Goal: Information Seeking & Learning: Learn about a topic

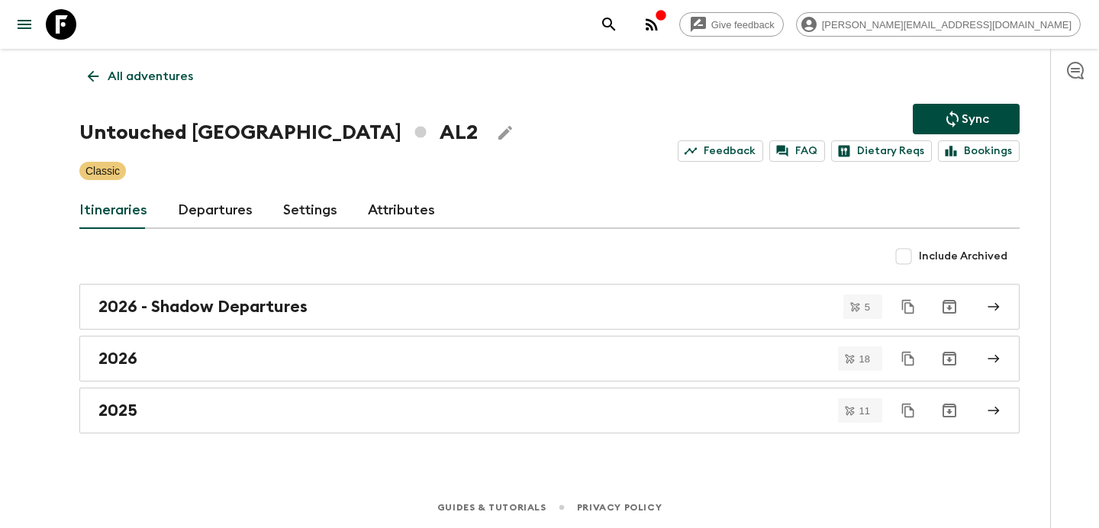
click at [156, 79] on p "All adventures" at bounding box center [150, 76] width 85 height 18
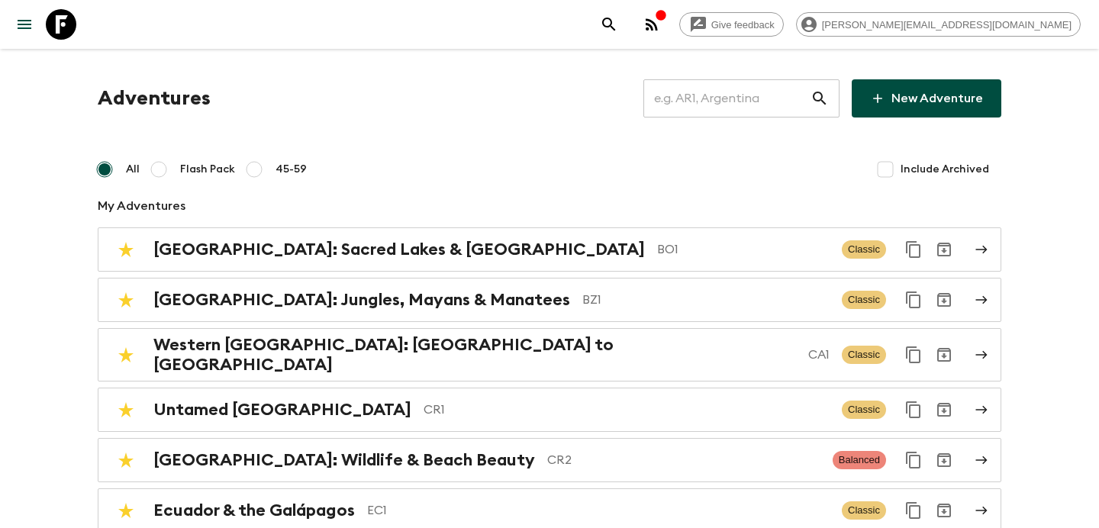
click at [741, 111] on input "text" at bounding box center [727, 98] width 167 height 43
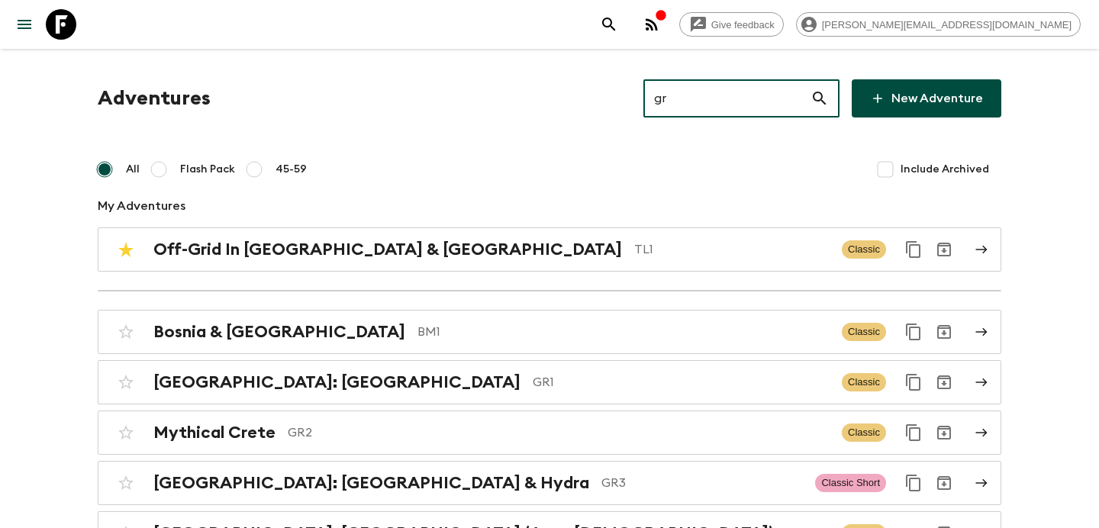
type input "gr1"
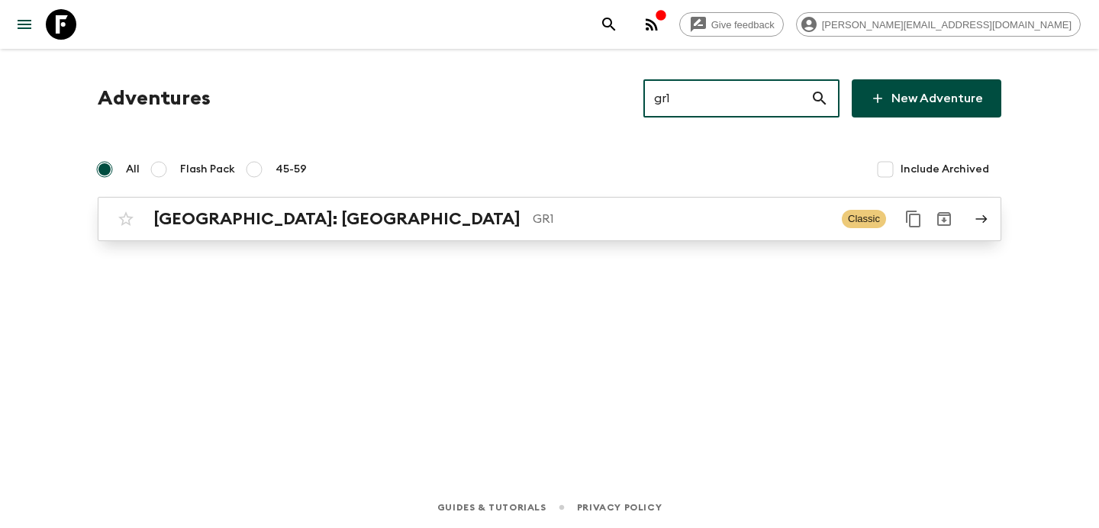
click at [533, 219] on p "GR1" at bounding box center [681, 219] width 297 height 18
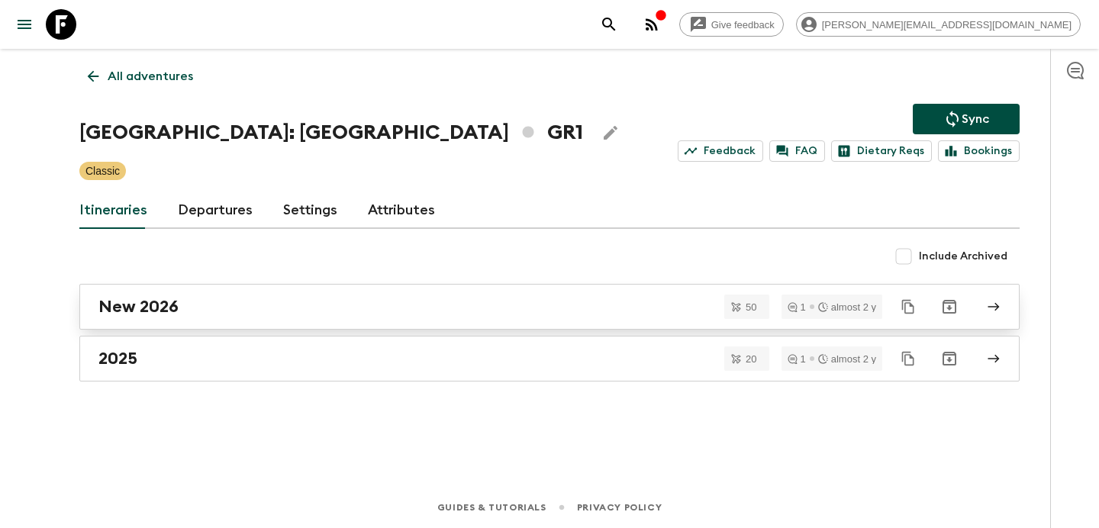
click at [435, 298] on div "New 2026" at bounding box center [534, 307] width 873 height 20
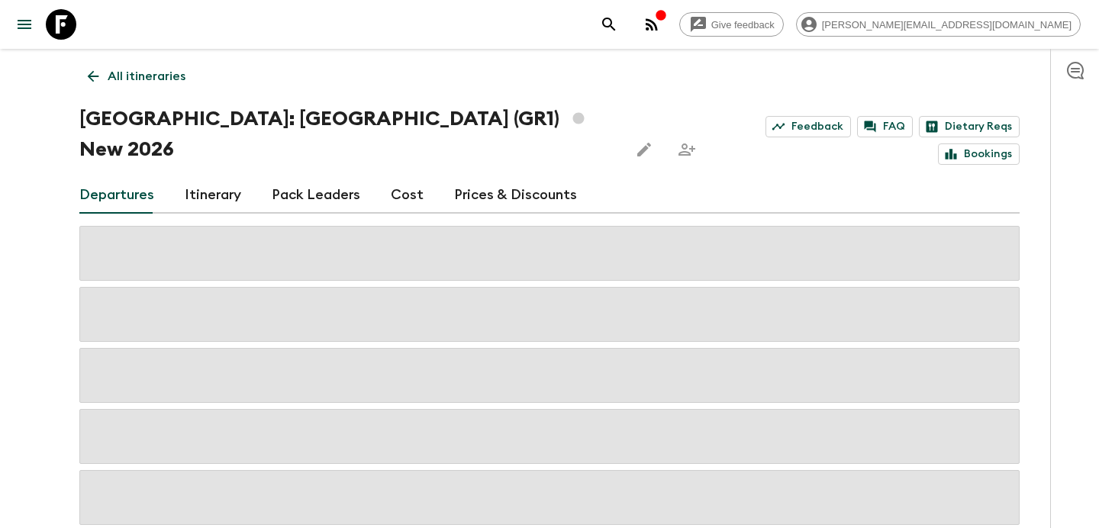
click at [211, 177] on link "Itinerary" at bounding box center [213, 195] width 56 height 37
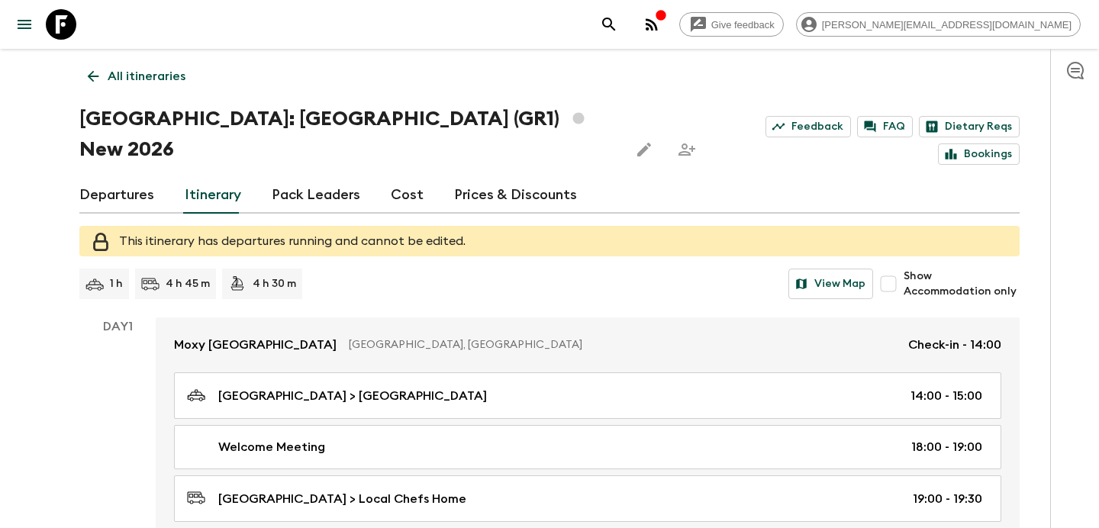
click at [160, 69] on p "All itineraries" at bounding box center [147, 76] width 78 height 18
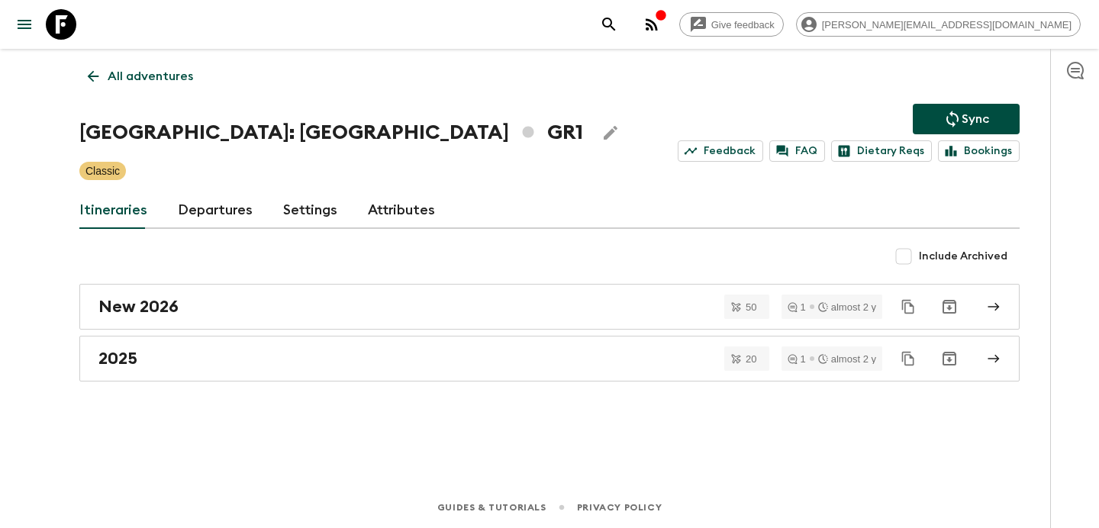
click at [160, 69] on p "All adventures" at bounding box center [150, 76] width 85 height 18
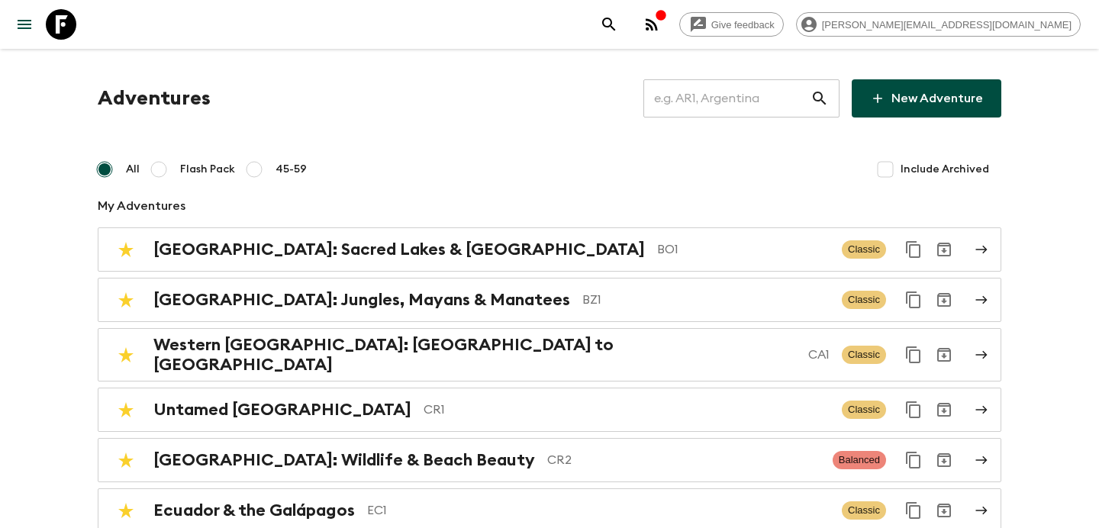
click at [750, 101] on input "text" at bounding box center [727, 98] width 167 height 43
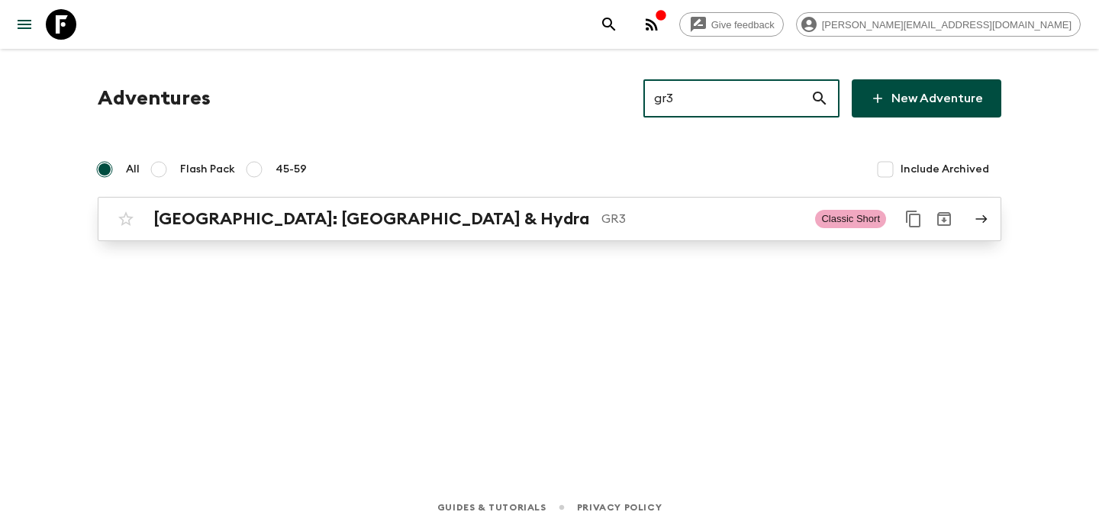
type input "gr3"
click at [602, 224] on p "GR3" at bounding box center [703, 219] width 202 height 18
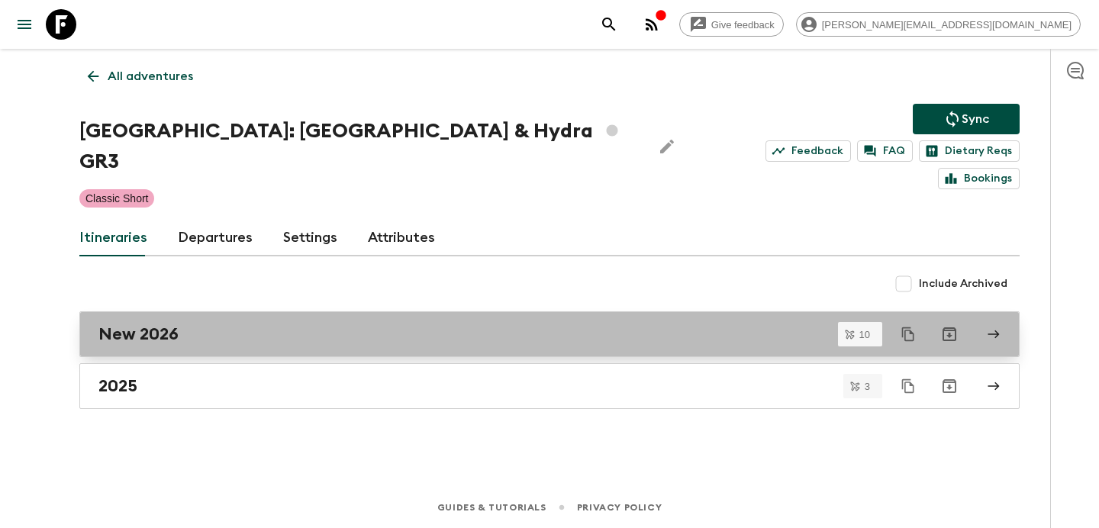
click at [464, 324] on div "New 2026" at bounding box center [534, 334] width 873 height 20
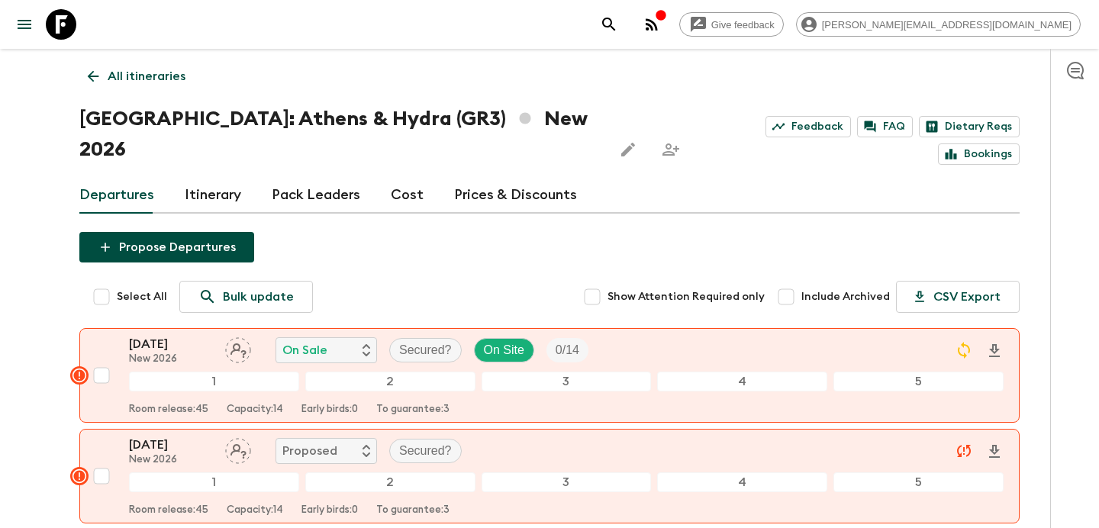
click at [224, 177] on link "Itinerary" at bounding box center [213, 195] width 56 height 37
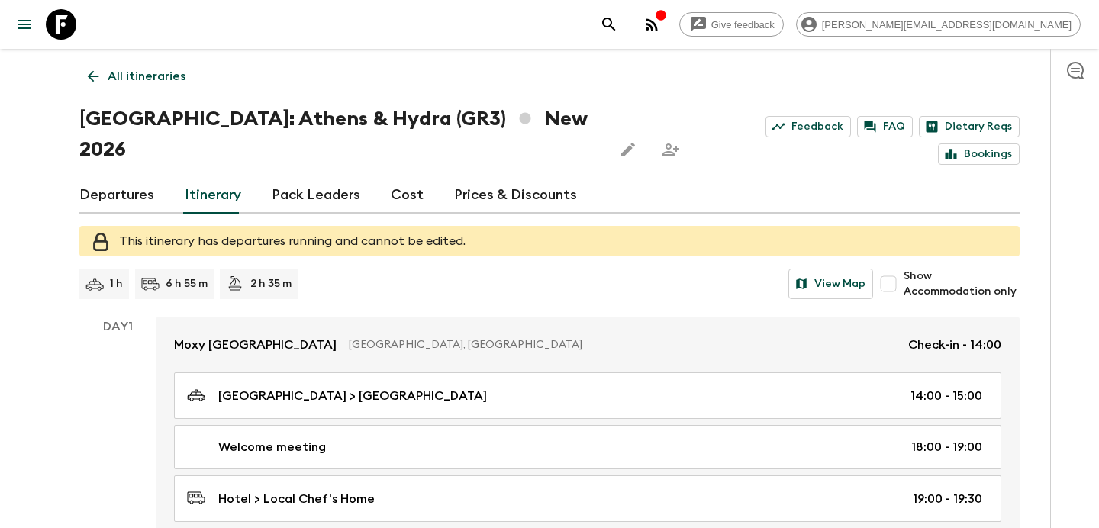
click at [167, 90] on link "All itineraries" at bounding box center [136, 76] width 115 height 31
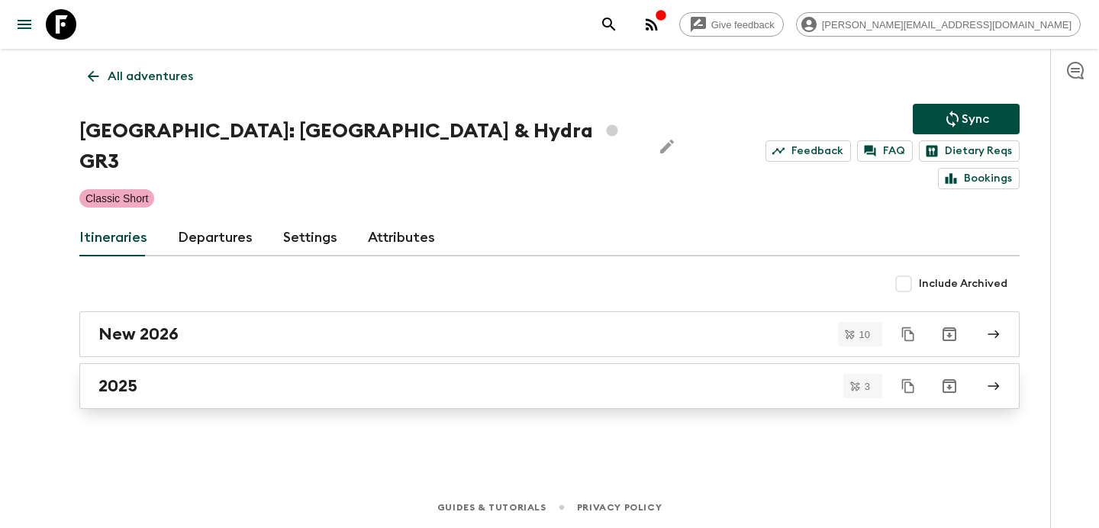
click at [327, 376] on div "2025" at bounding box center [534, 386] width 873 height 20
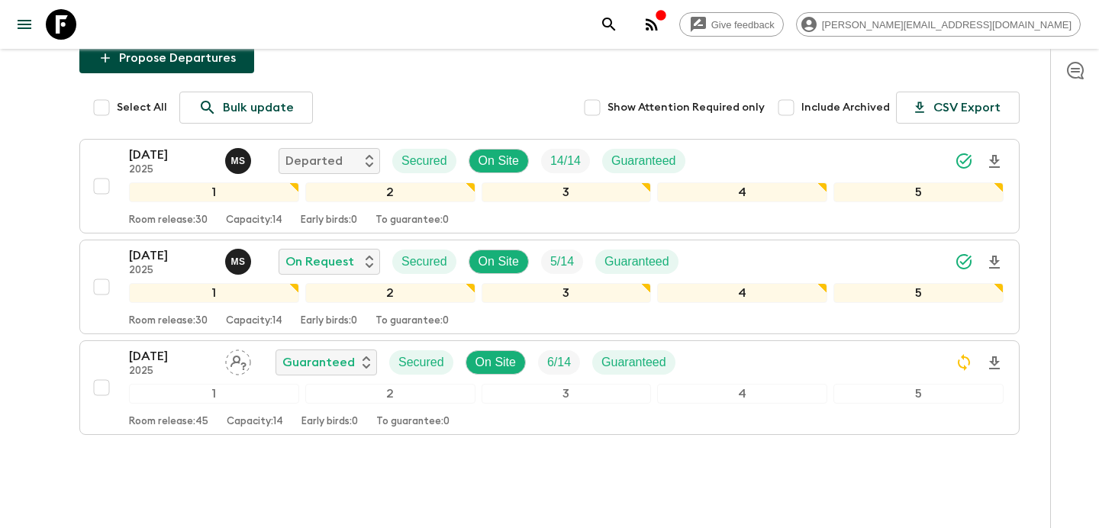
scroll to position [191, 0]
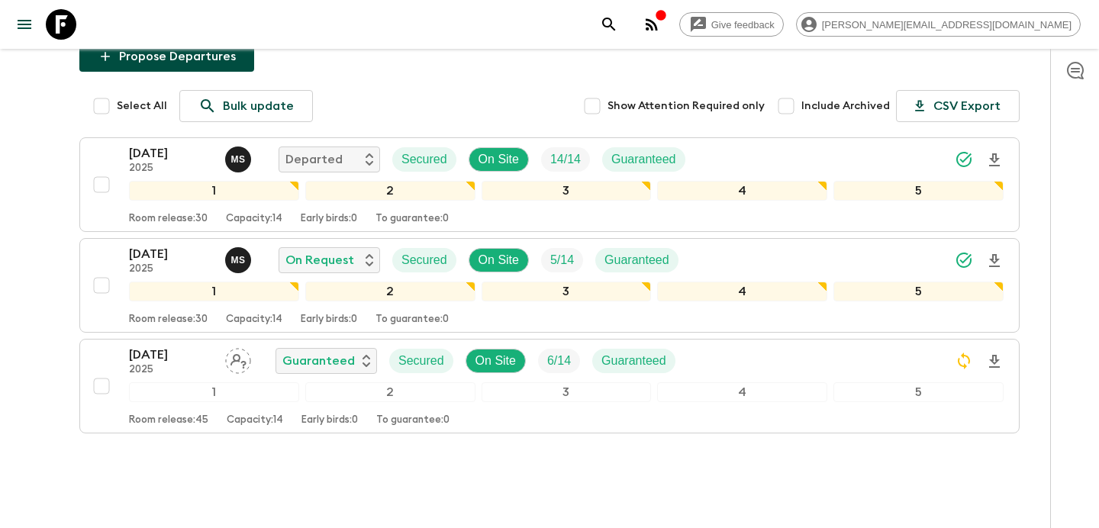
click at [798, 91] on input "Include Archived" at bounding box center [786, 106] width 31 height 31
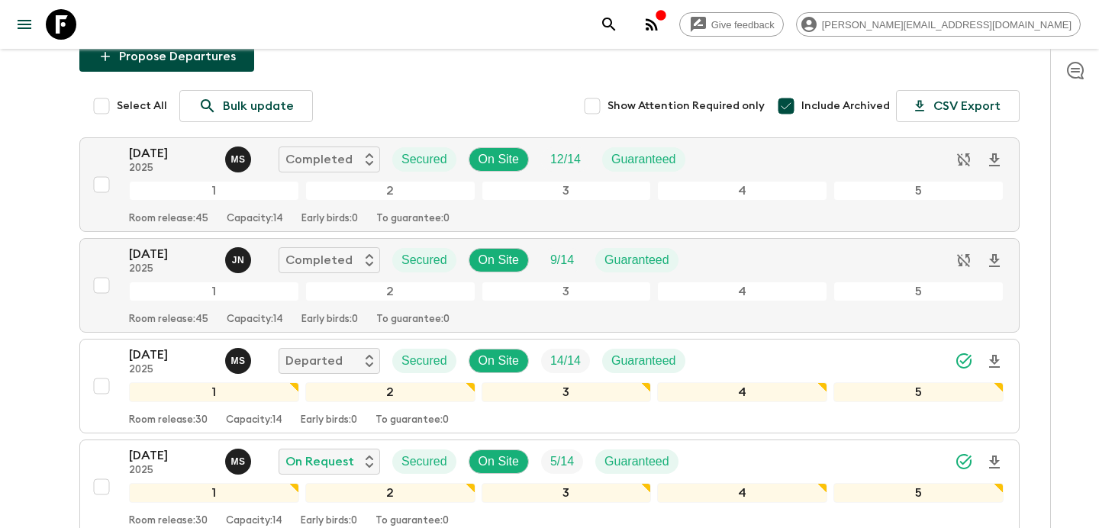
click at [798, 91] on input "Include Archived" at bounding box center [786, 106] width 31 height 31
checkbox input "false"
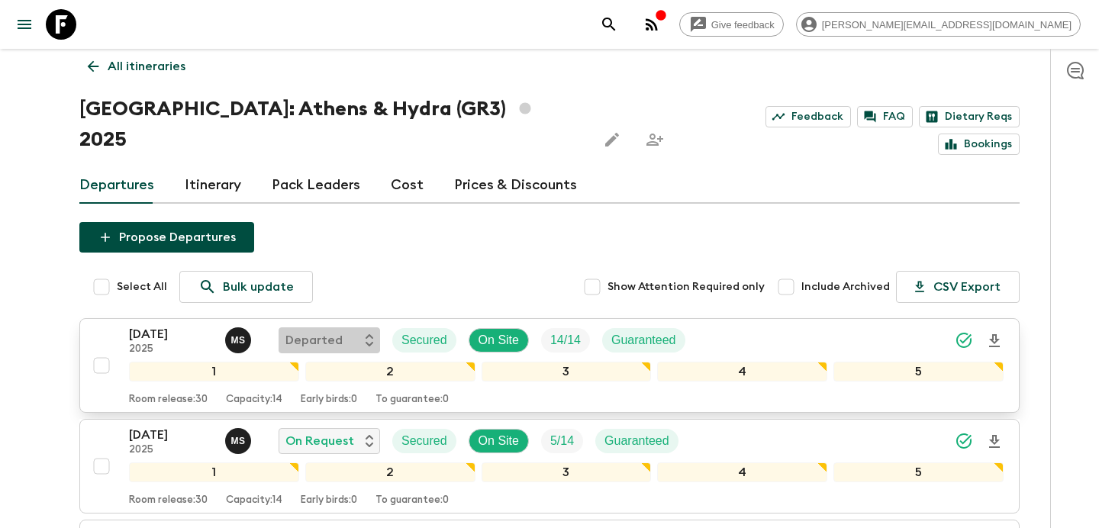
scroll to position [0, 0]
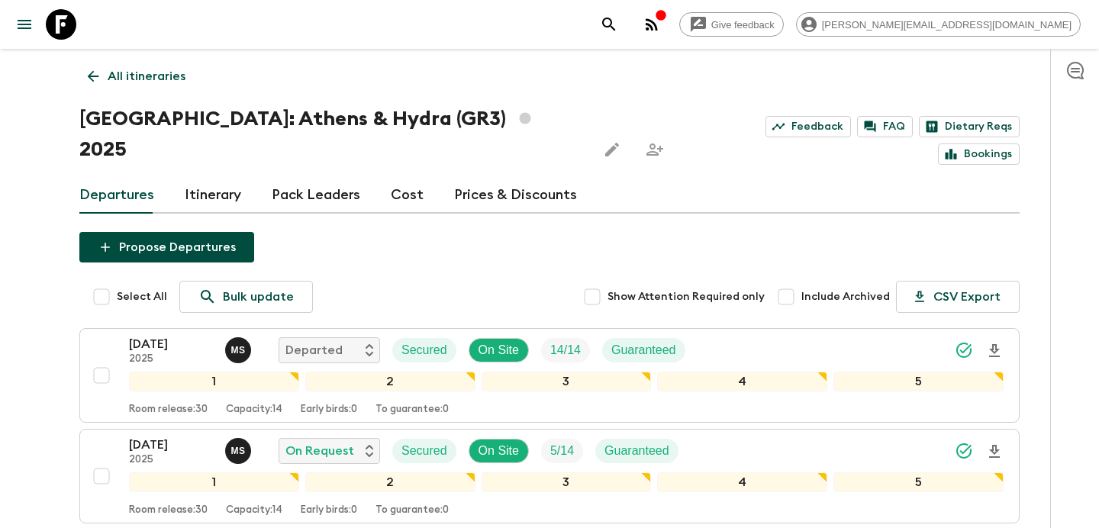
click at [128, 85] on p "All itineraries" at bounding box center [147, 76] width 78 height 18
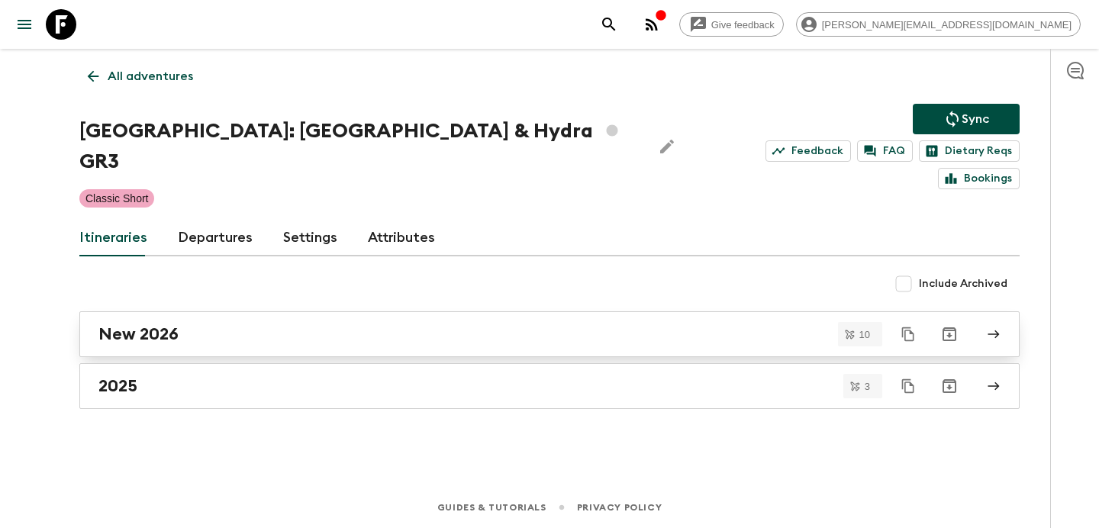
click at [386, 324] on div "New 2026" at bounding box center [534, 334] width 873 height 20
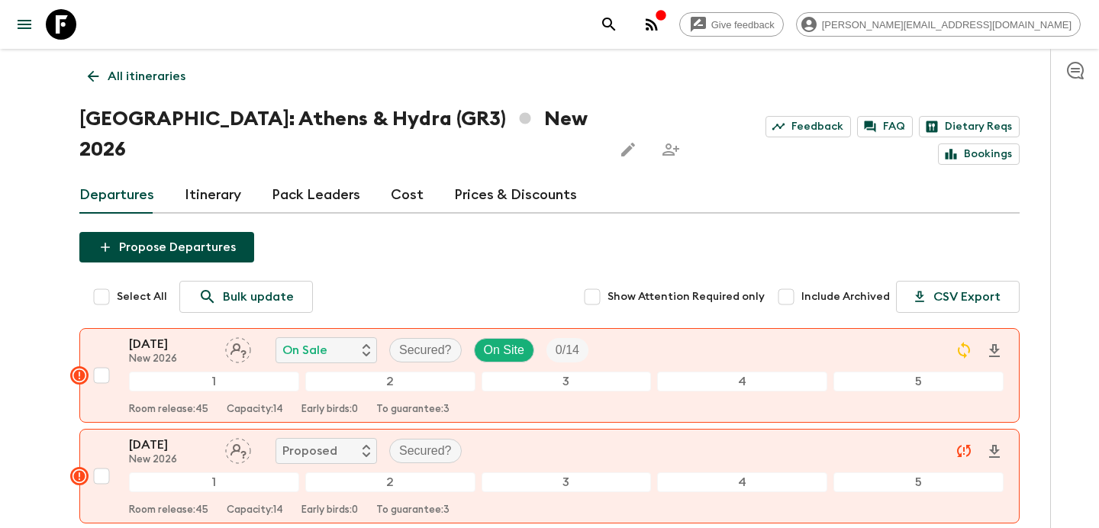
click at [147, 83] on p "All itineraries" at bounding box center [147, 76] width 78 height 18
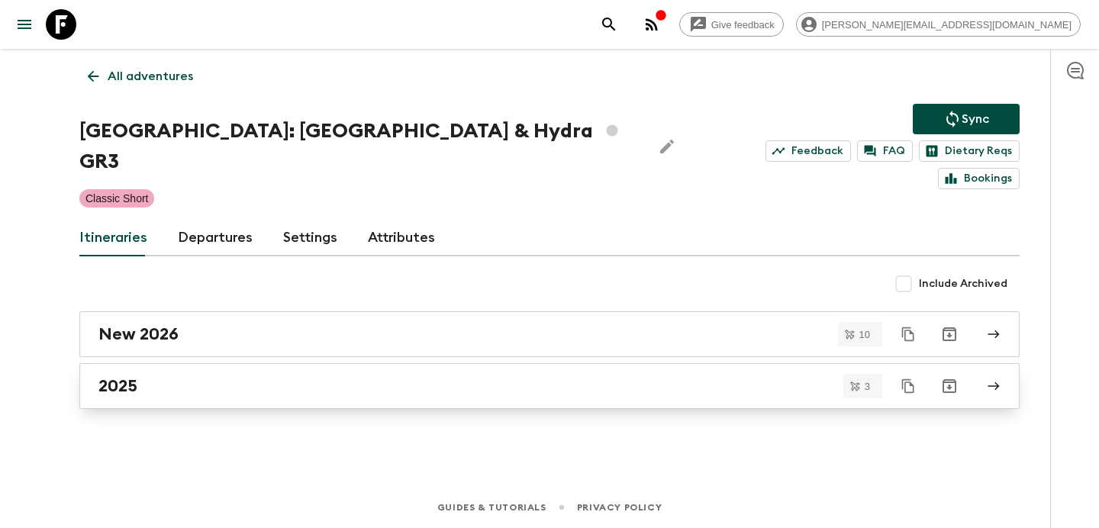
click at [441, 363] on link "2025" at bounding box center [549, 386] width 940 height 46
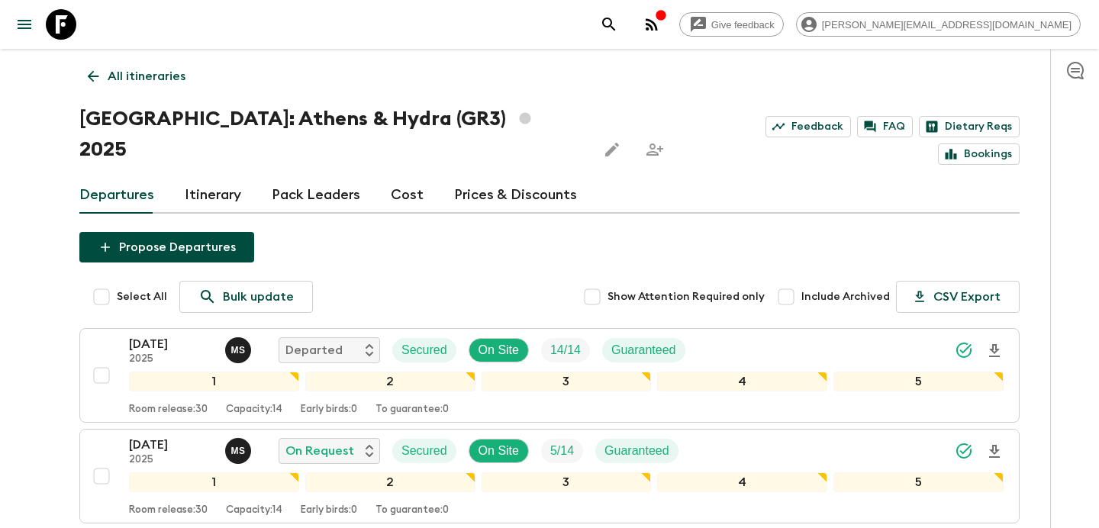
click at [147, 88] on link "All itineraries" at bounding box center [136, 76] width 115 height 31
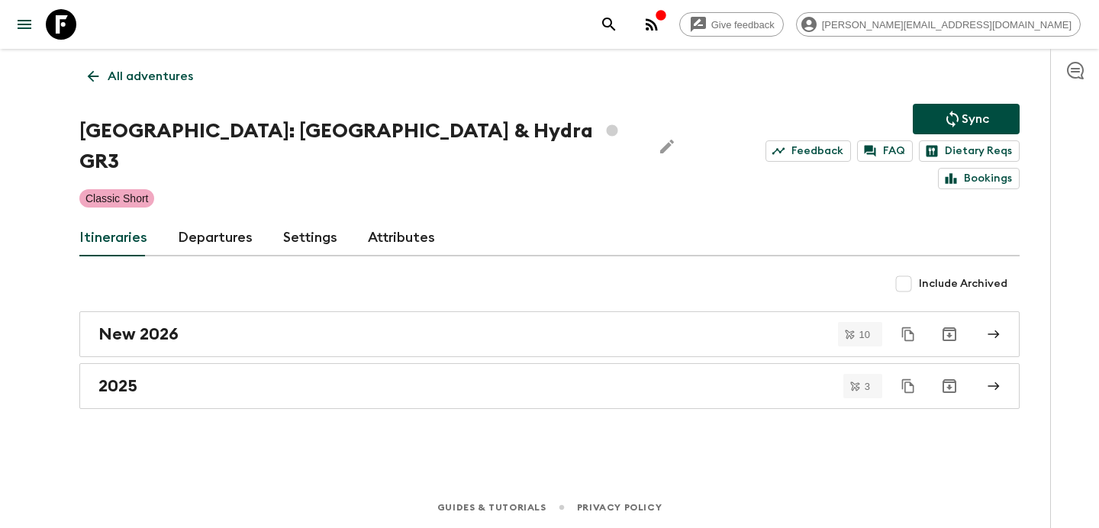
click at [147, 88] on link "All adventures" at bounding box center [140, 76] width 122 height 31
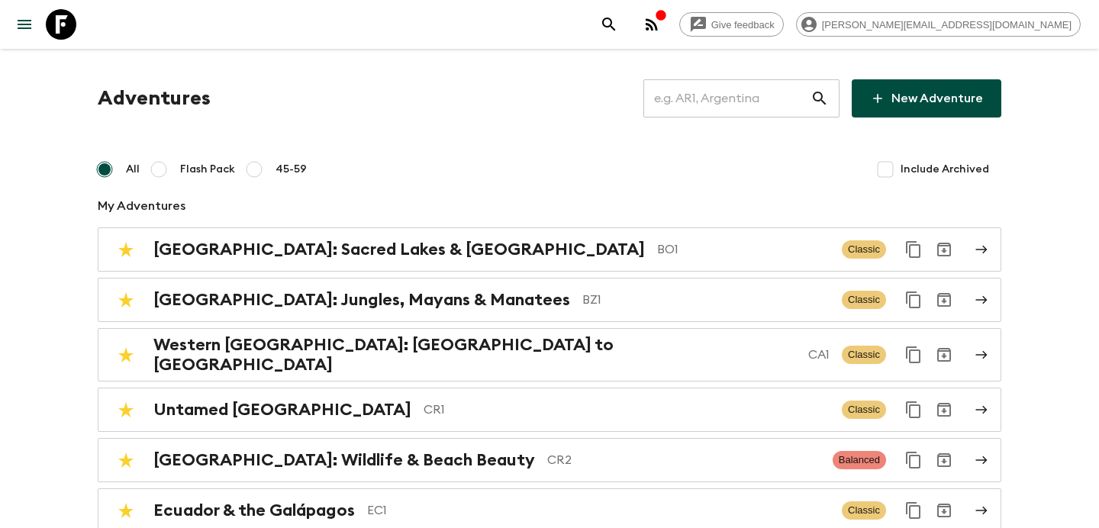
click at [767, 98] on input "text" at bounding box center [727, 98] width 167 height 43
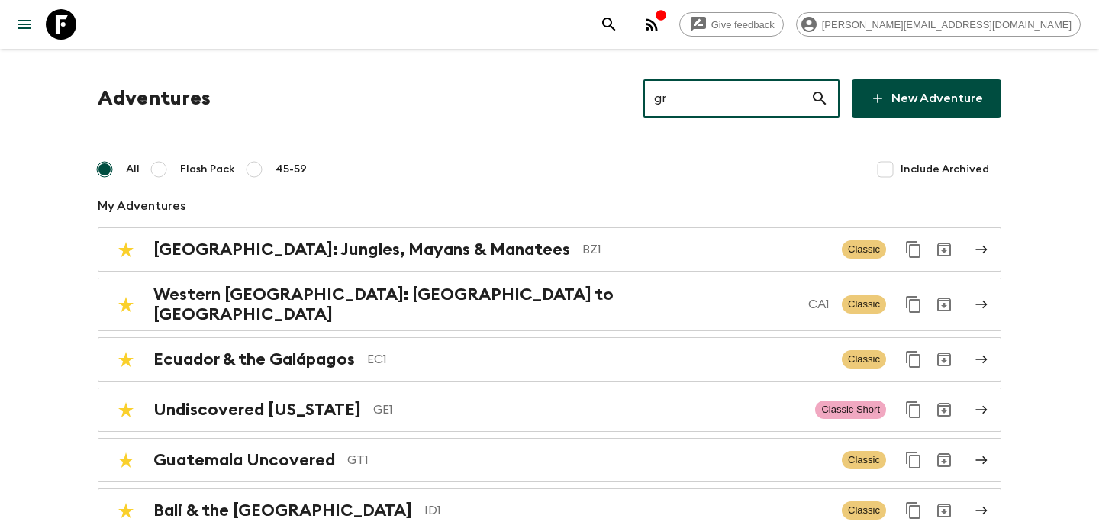
type input "gr1"
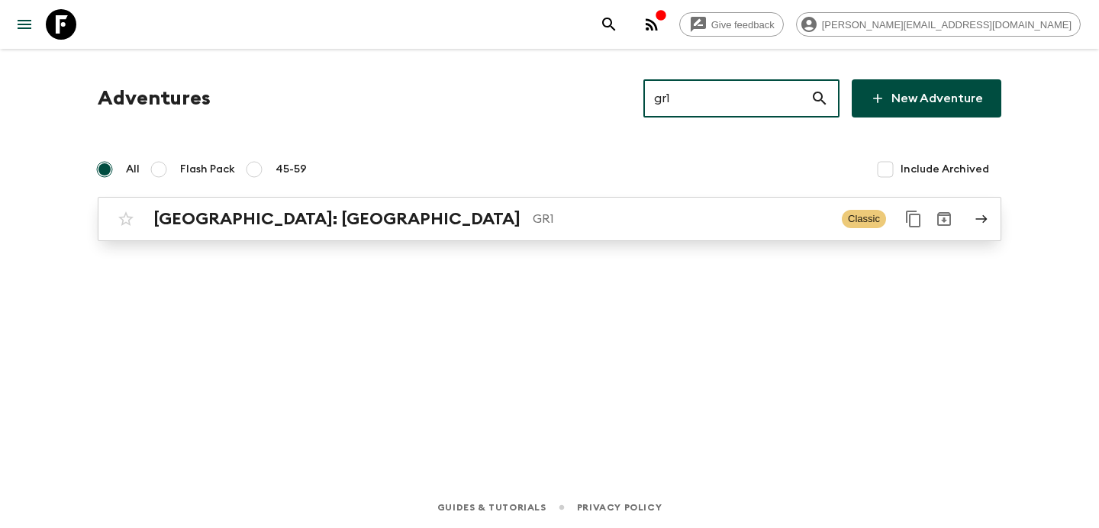
click at [511, 236] on link "[GEOGRAPHIC_DATA]: [GEOGRAPHIC_DATA] & the Islands GR1 Classic" at bounding box center [550, 219] width 904 height 44
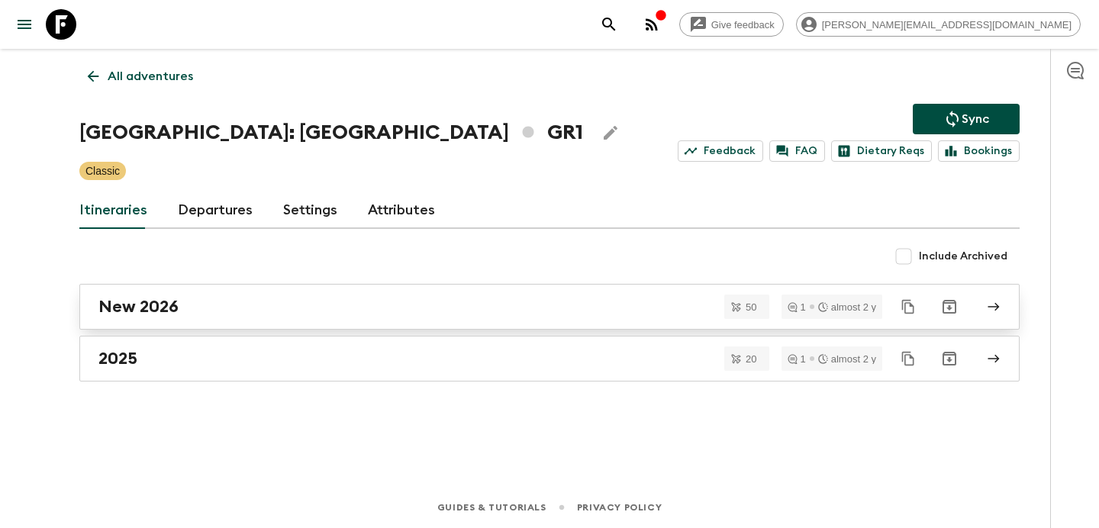
click at [473, 296] on link "New 2026" at bounding box center [549, 307] width 940 height 46
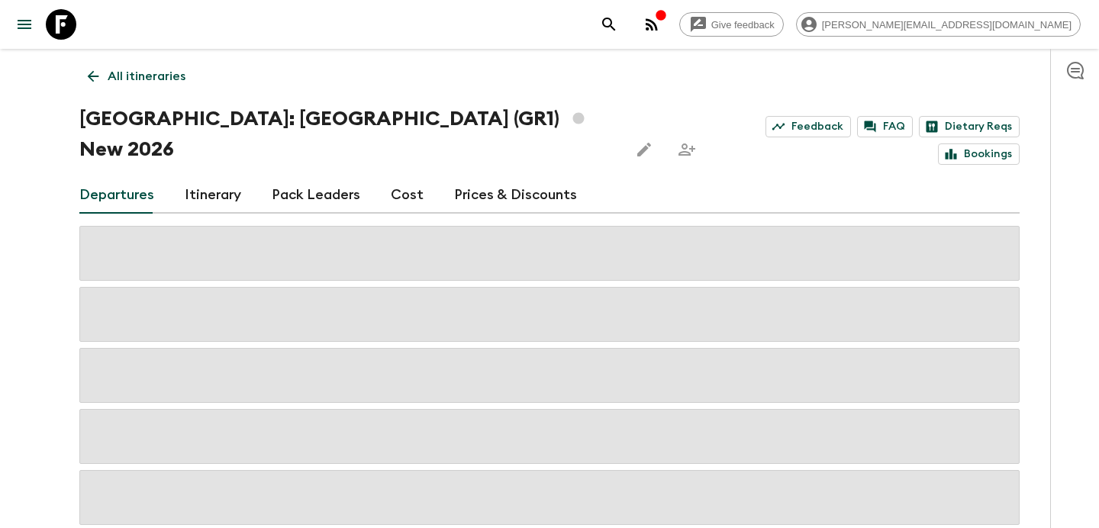
click at [403, 177] on link "Cost" at bounding box center [407, 195] width 33 height 37
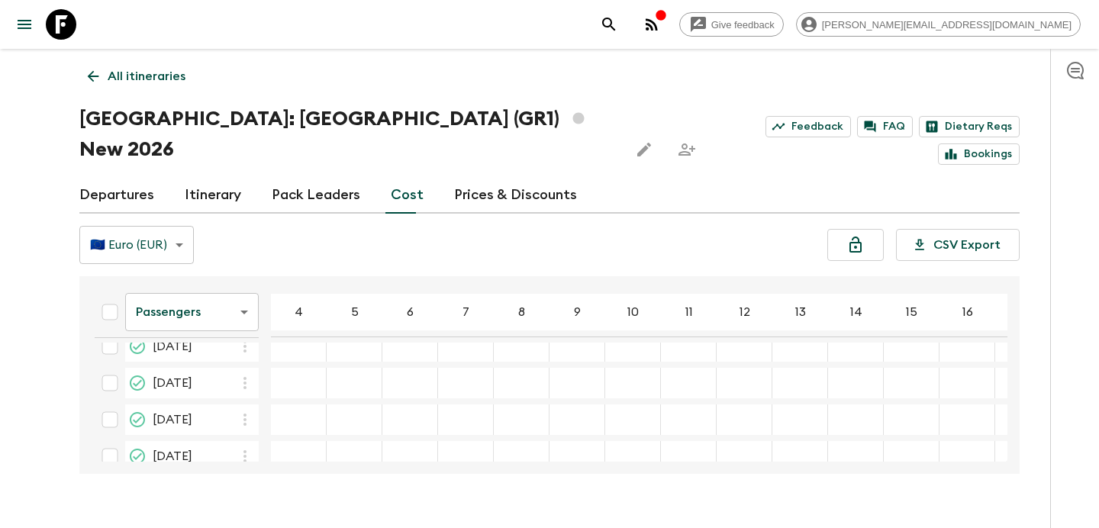
scroll to position [1085, 0]
click at [131, 177] on link "Departures" at bounding box center [116, 195] width 75 height 37
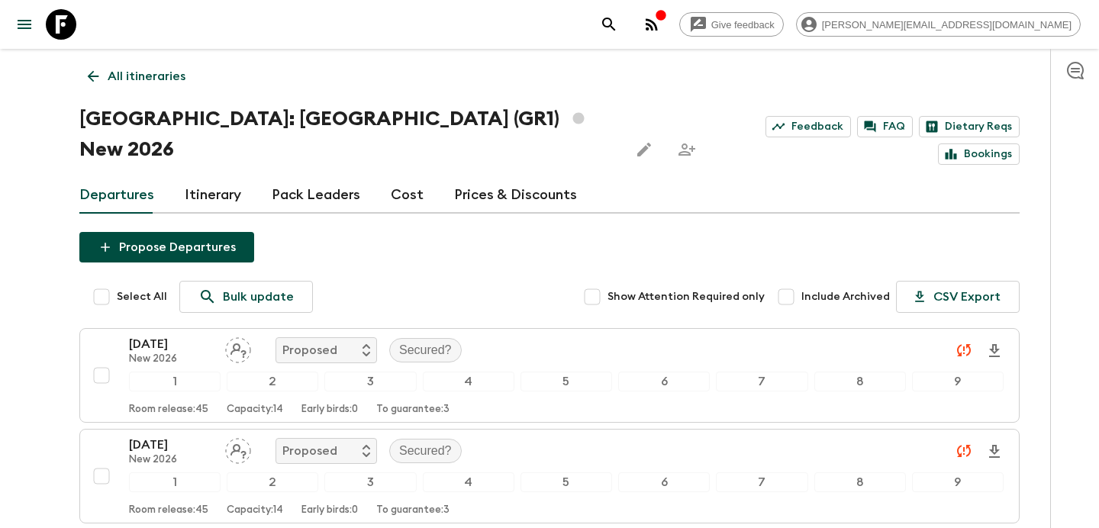
click at [207, 177] on link "Itinerary" at bounding box center [213, 195] width 56 height 37
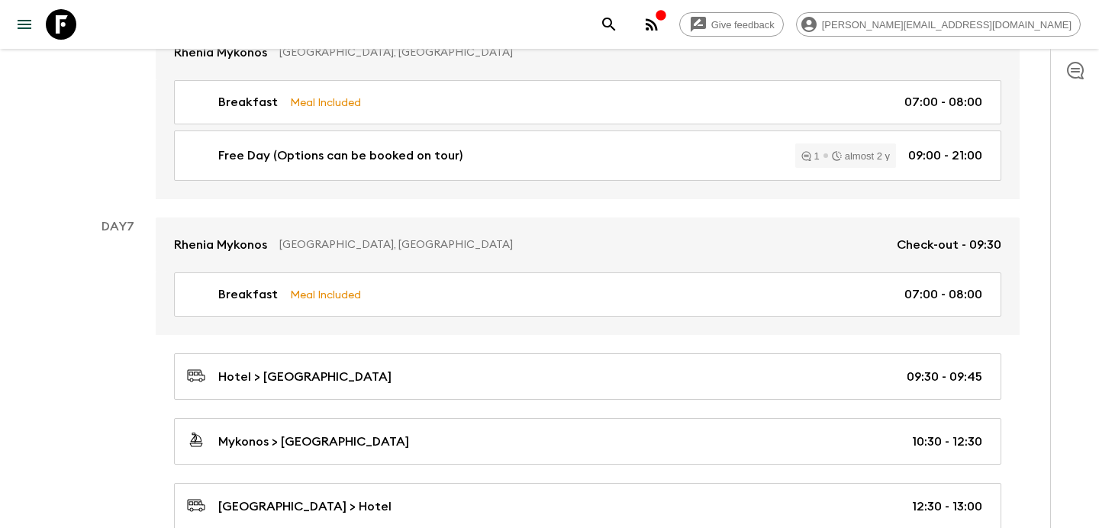
scroll to position [1873, 0]
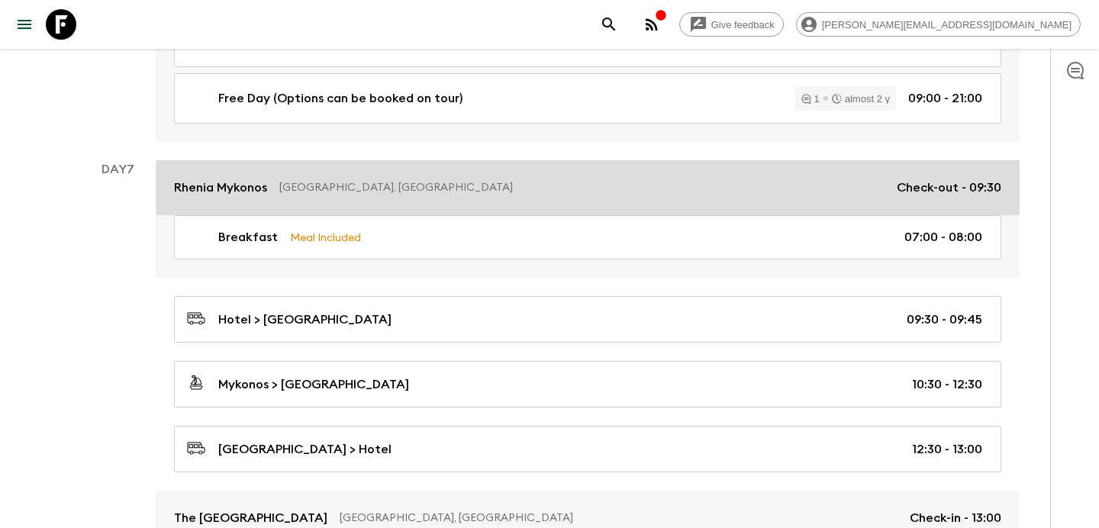
click at [373, 180] on p "[GEOGRAPHIC_DATA], [GEOGRAPHIC_DATA]" at bounding box center [581, 187] width 605 height 15
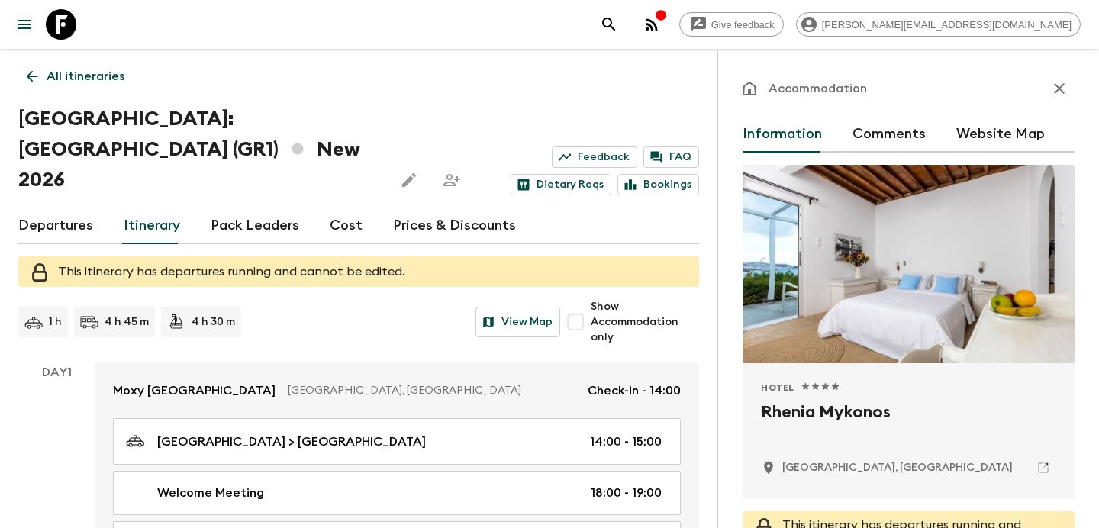
click at [79, 208] on link "Departures" at bounding box center [55, 226] width 75 height 37
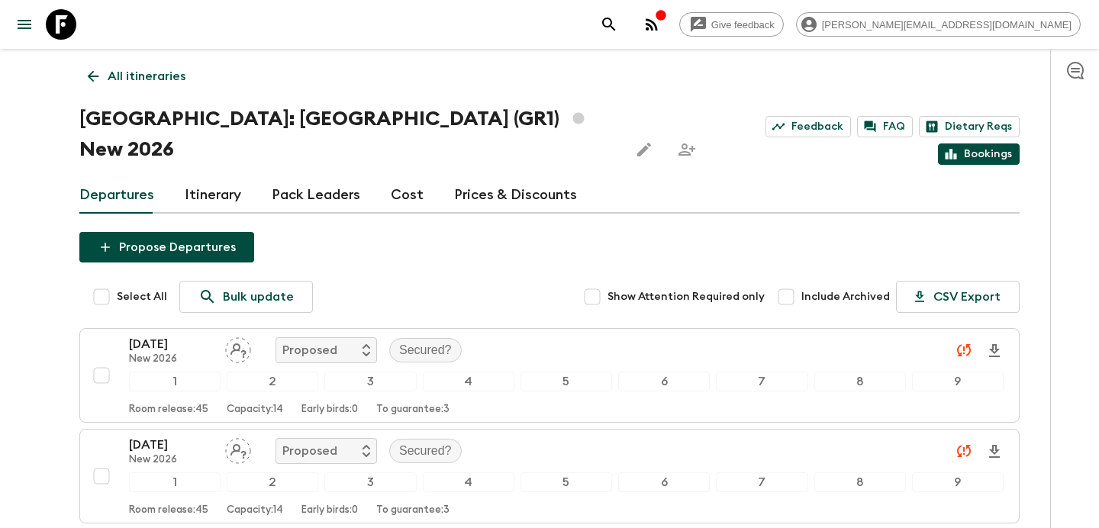
click at [976, 144] on link "Bookings" at bounding box center [979, 154] width 82 height 21
click at [156, 80] on p "All itineraries" at bounding box center [147, 76] width 78 height 18
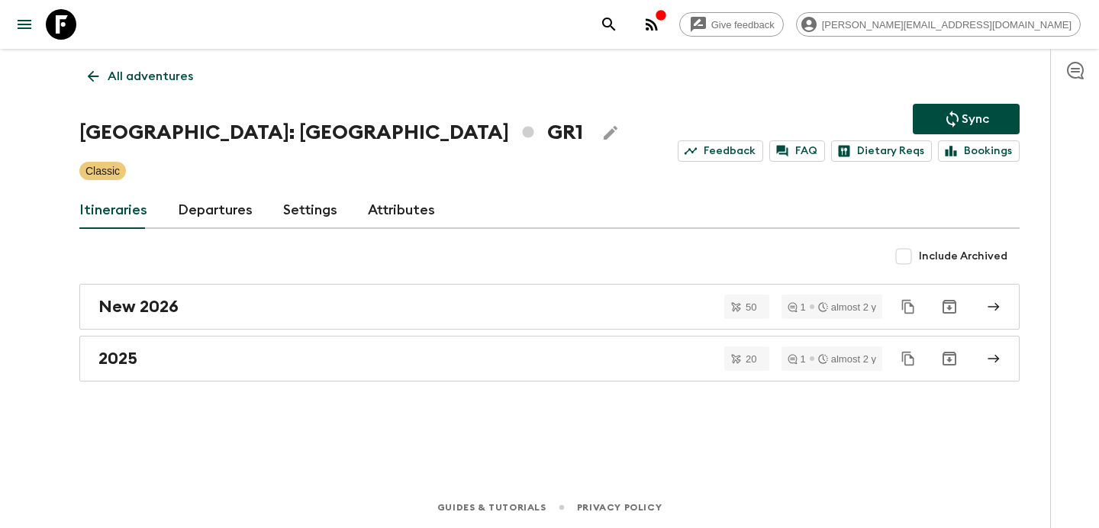
click at [661, 22] on icon "button" at bounding box center [652, 24] width 18 height 18
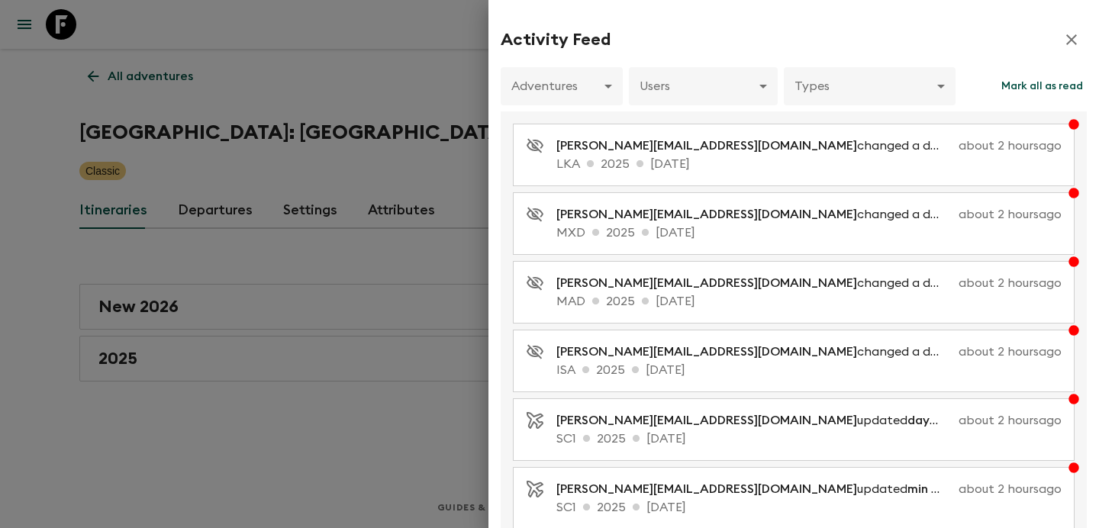
click at [406, 85] on div at bounding box center [549, 264] width 1099 height 528
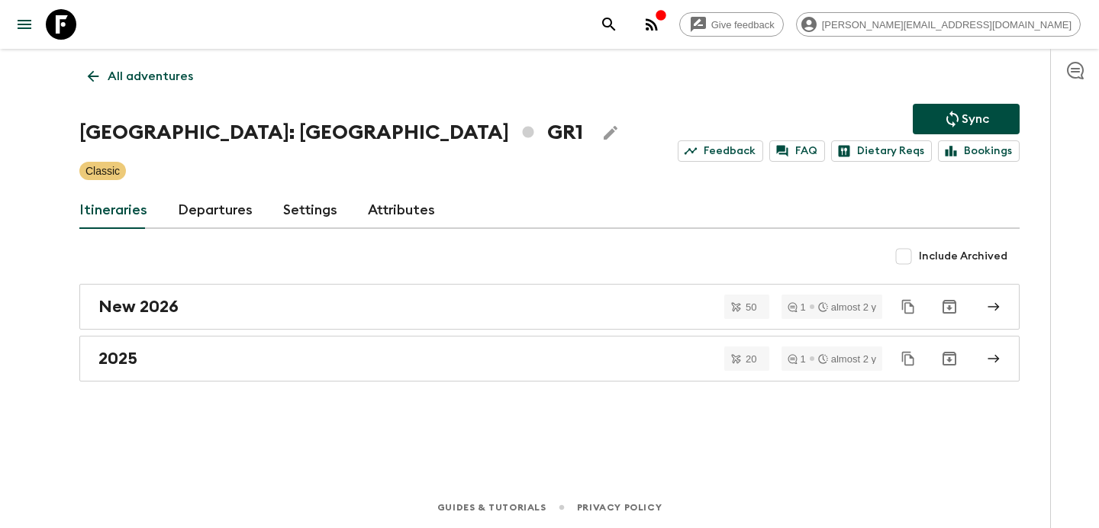
click at [185, 85] on p "All adventures" at bounding box center [150, 76] width 85 height 18
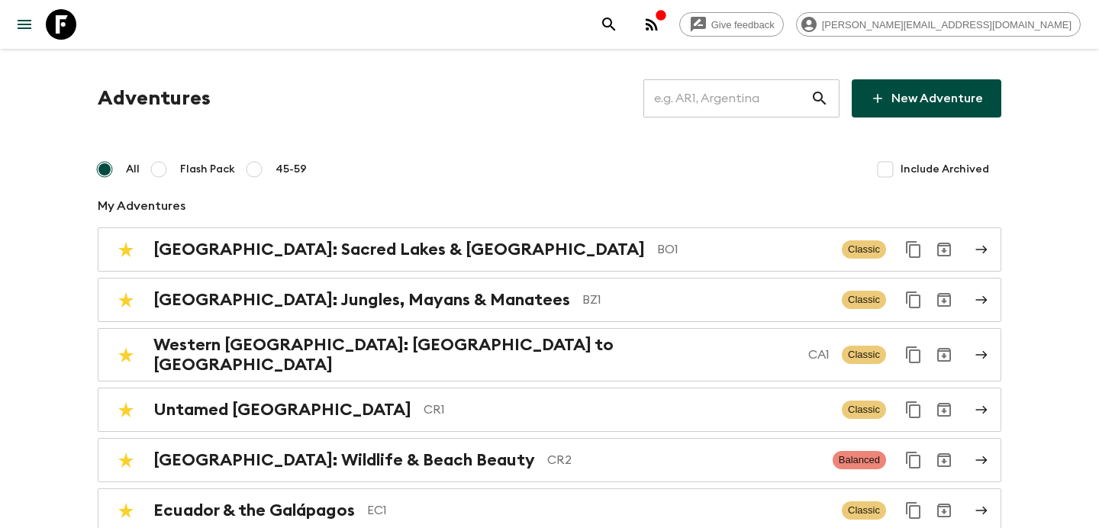
click at [759, 97] on input "text" at bounding box center [727, 98] width 167 height 43
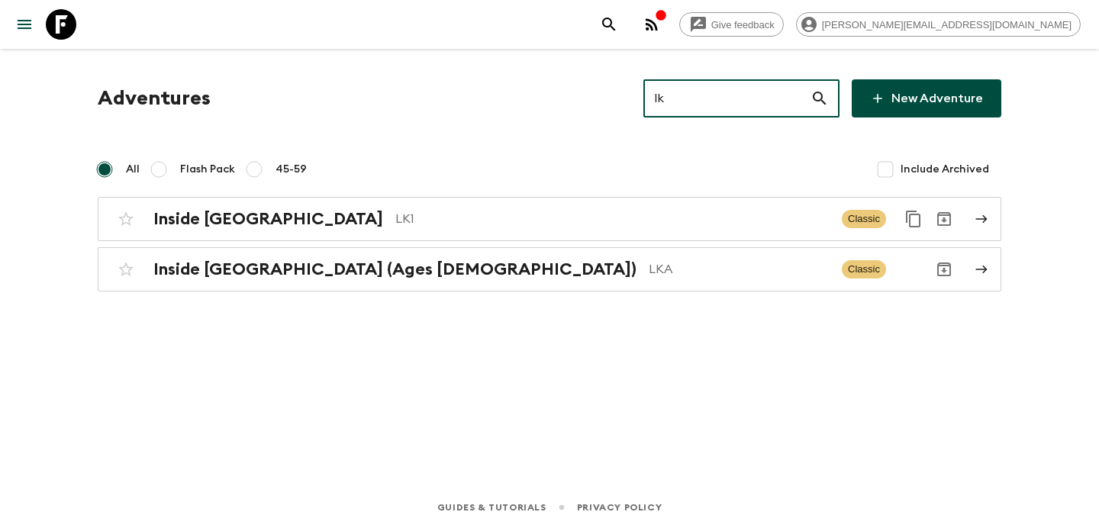
type input "lk1"
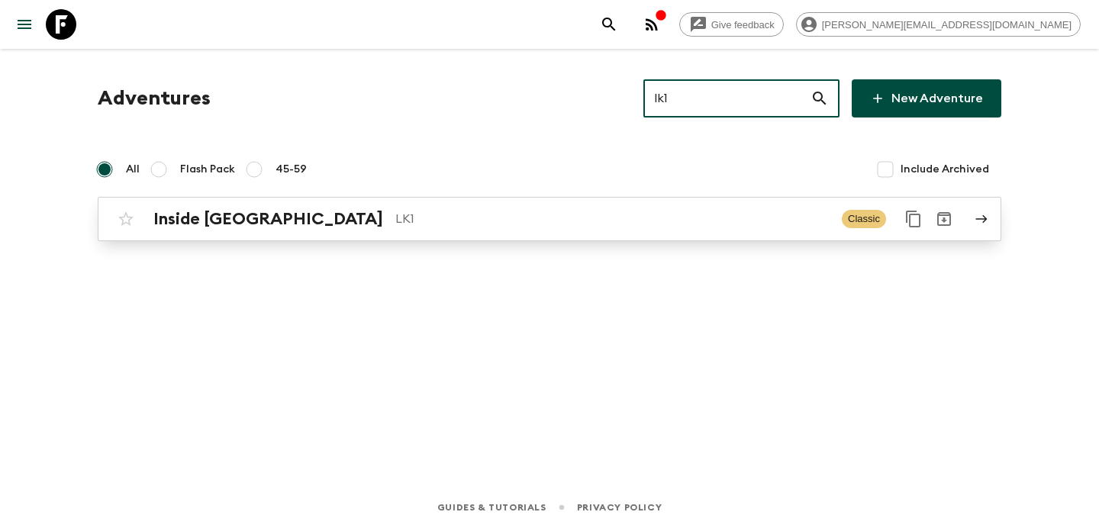
click at [395, 222] on p "LK1" at bounding box center [612, 219] width 434 height 18
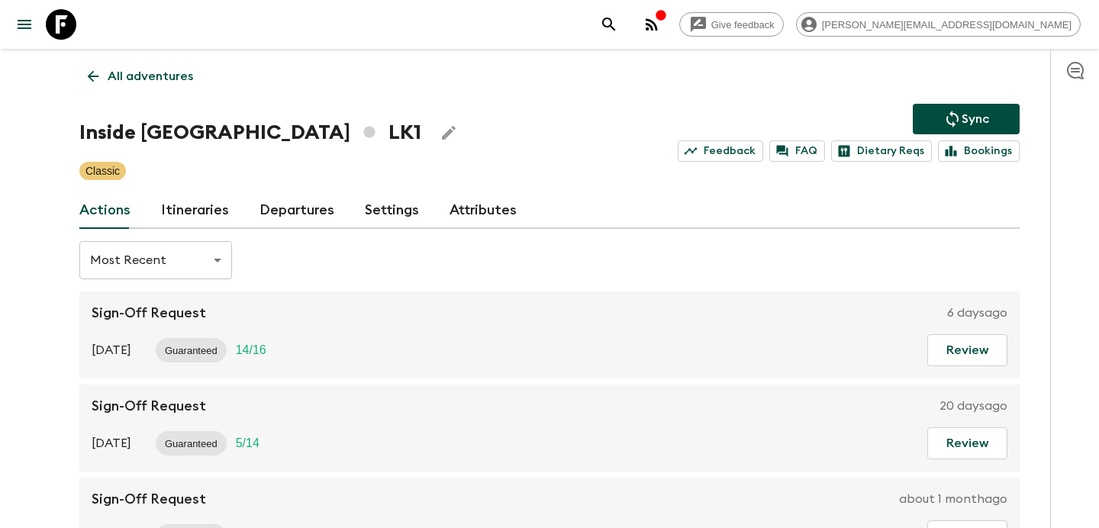
click at [196, 209] on link "Itineraries" at bounding box center [195, 210] width 68 height 37
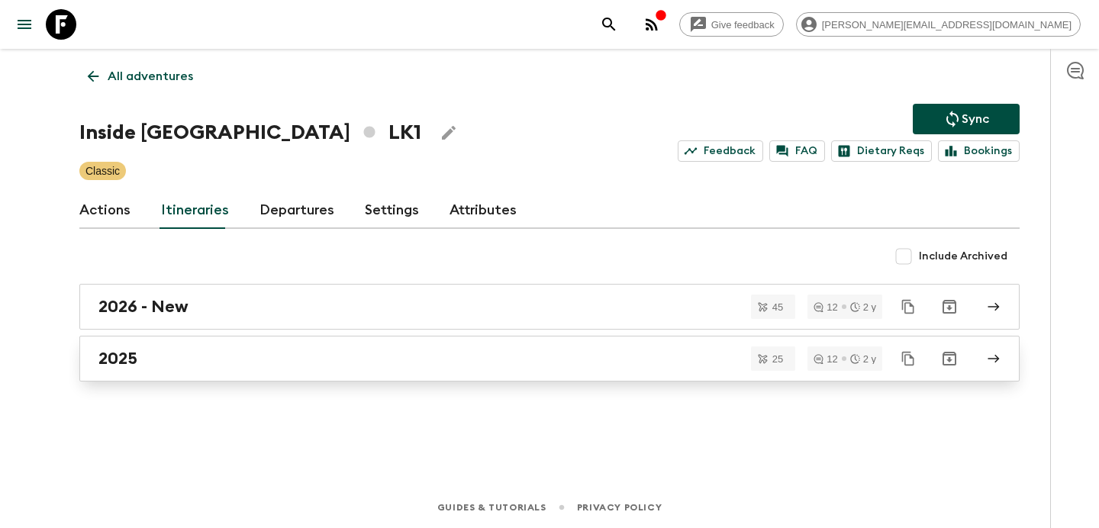
click at [343, 363] on div "2025" at bounding box center [534, 359] width 873 height 20
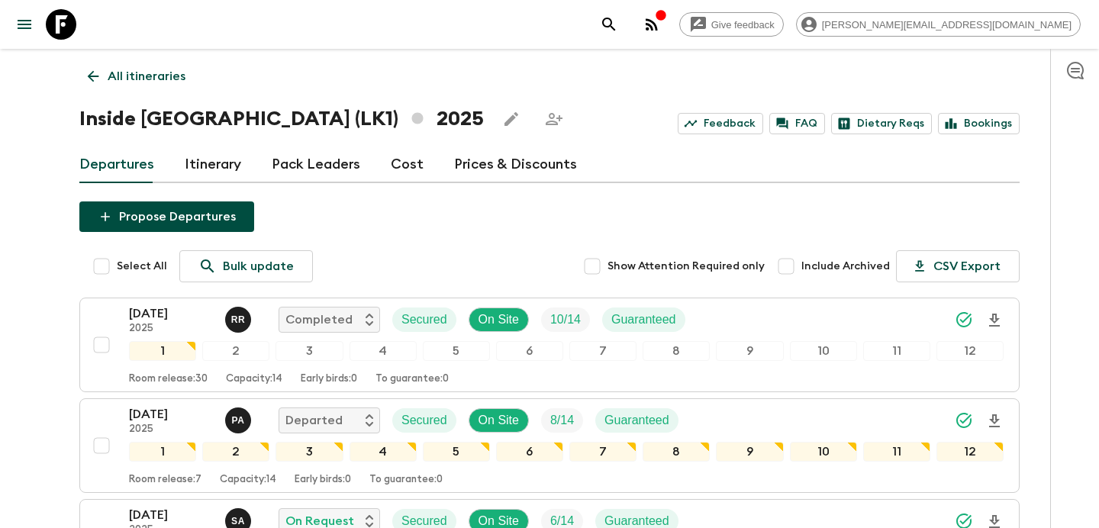
click at [135, 82] on p "All itineraries" at bounding box center [147, 76] width 78 height 18
